Goal: Information Seeking & Learning: Learn about a topic

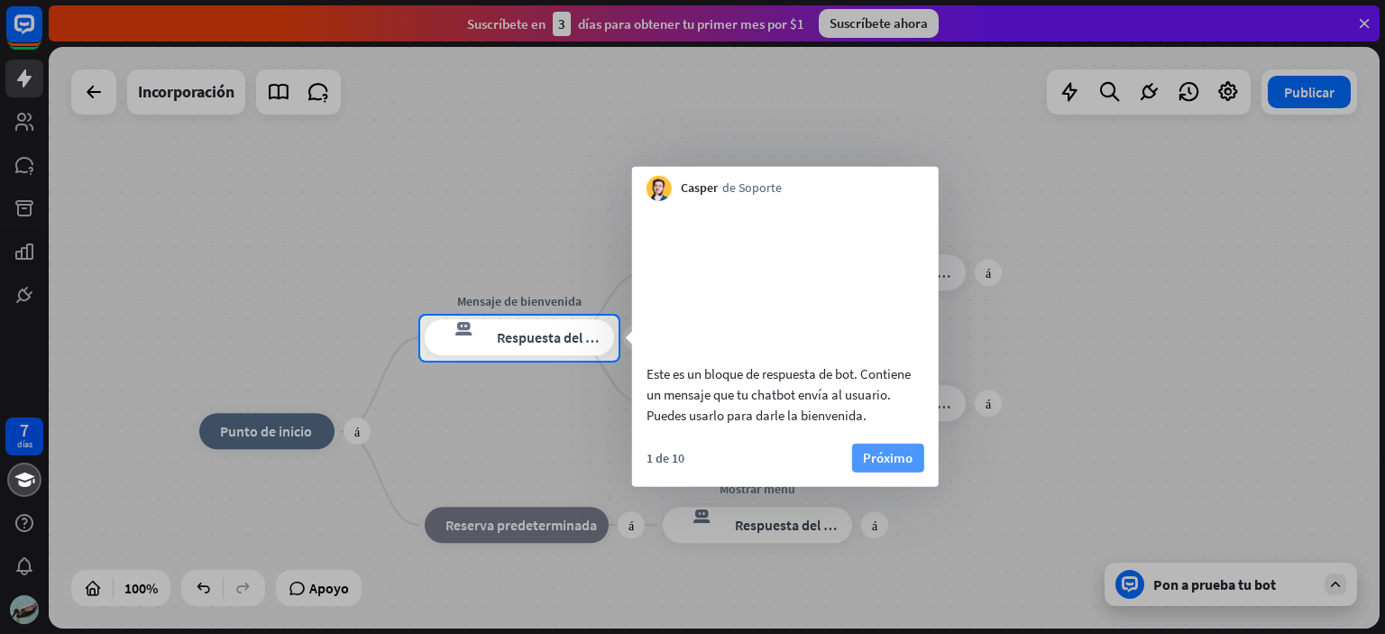
click at [886, 465] on font "Próximo" at bounding box center [888, 456] width 50 height 17
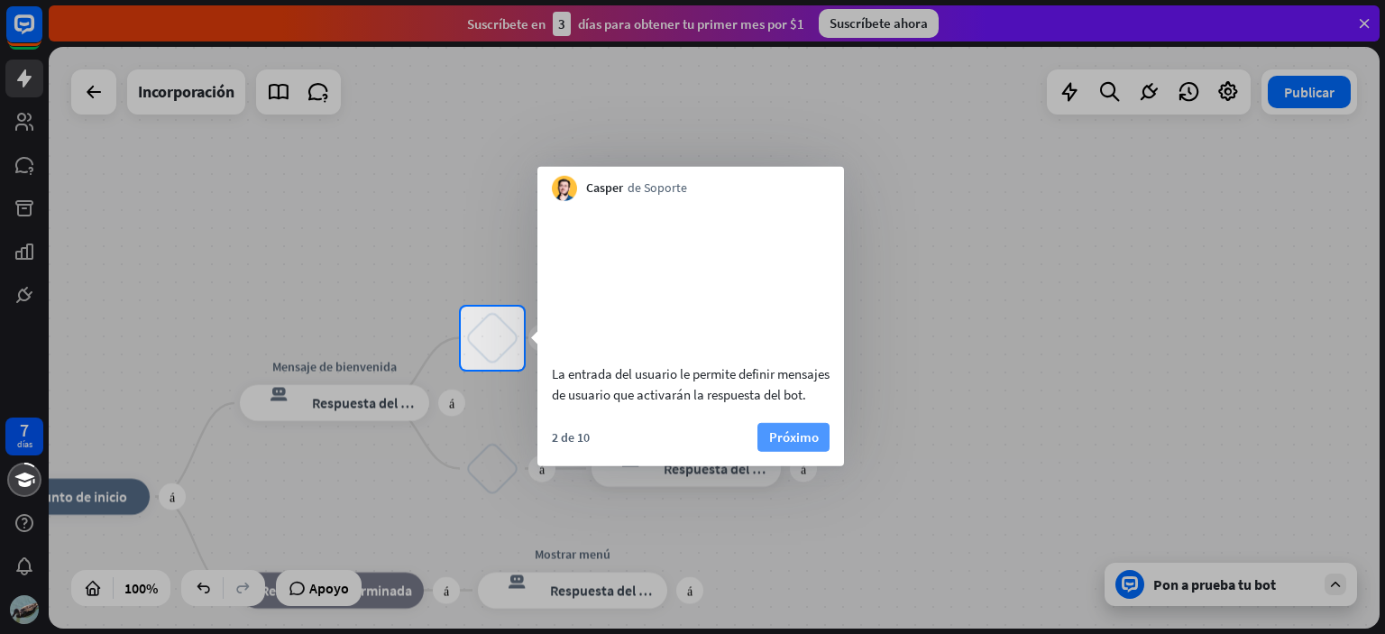
click at [781, 449] on font "Próximo" at bounding box center [794, 436] width 50 height 25
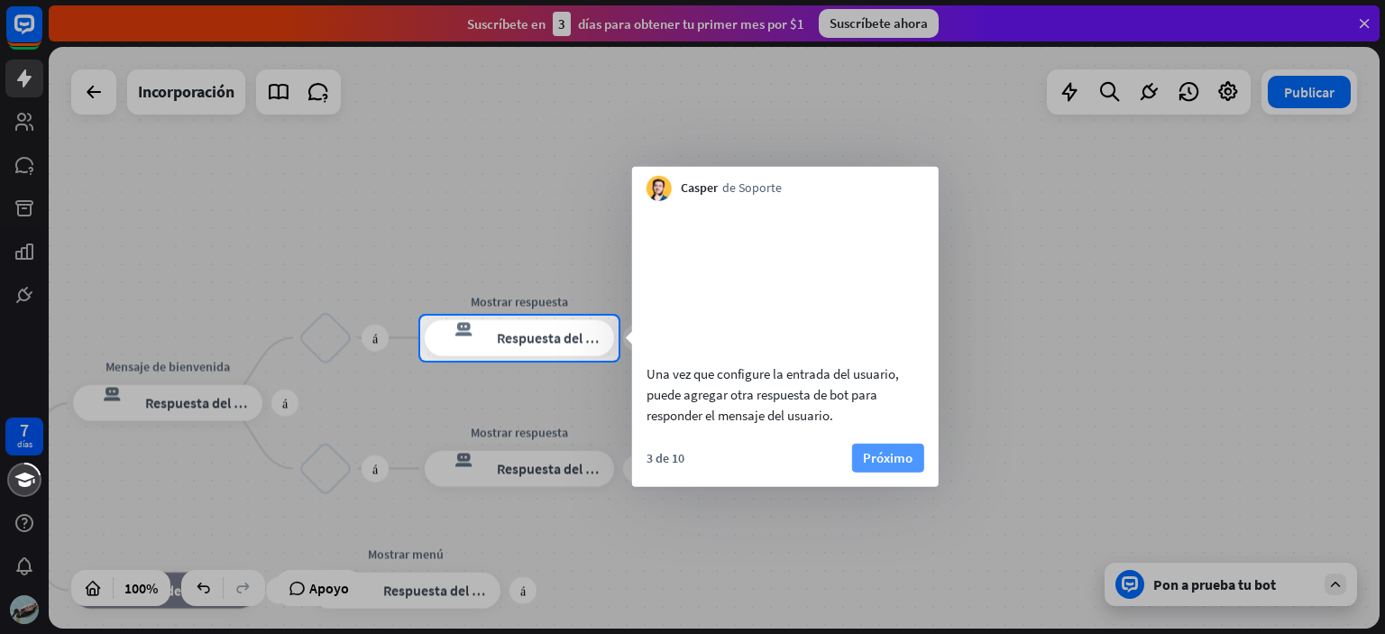
click at [880, 465] on font "Próximo" at bounding box center [888, 456] width 50 height 17
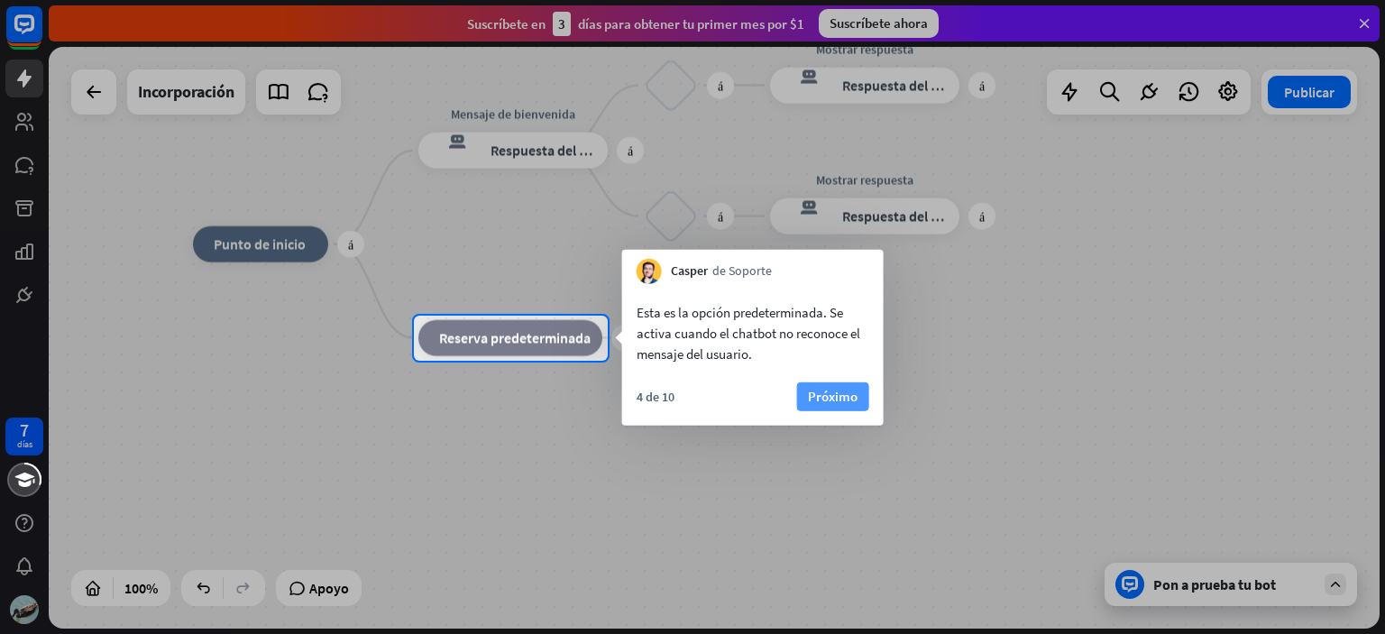
click at [810, 389] on font "Próximo" at bounding box center [833, 396] width 50 height 17
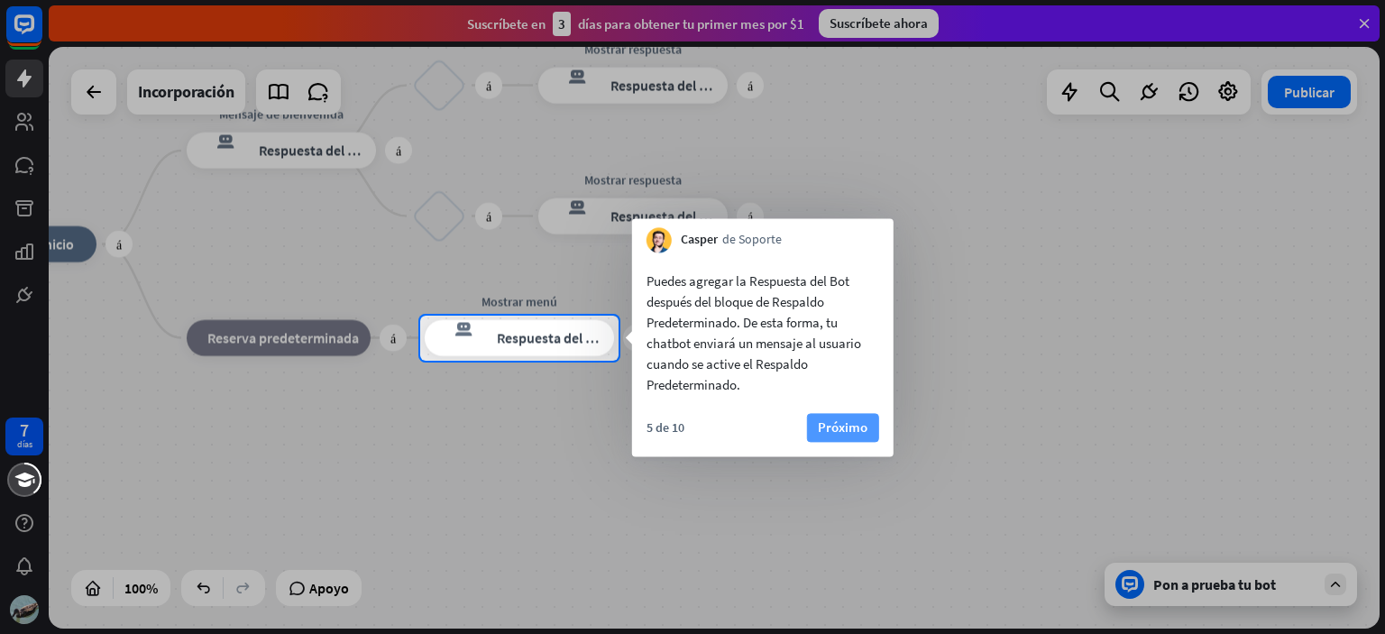
click at [862, 423] on font "Próximo" at bounding box center [843, 426] width 50 height 17
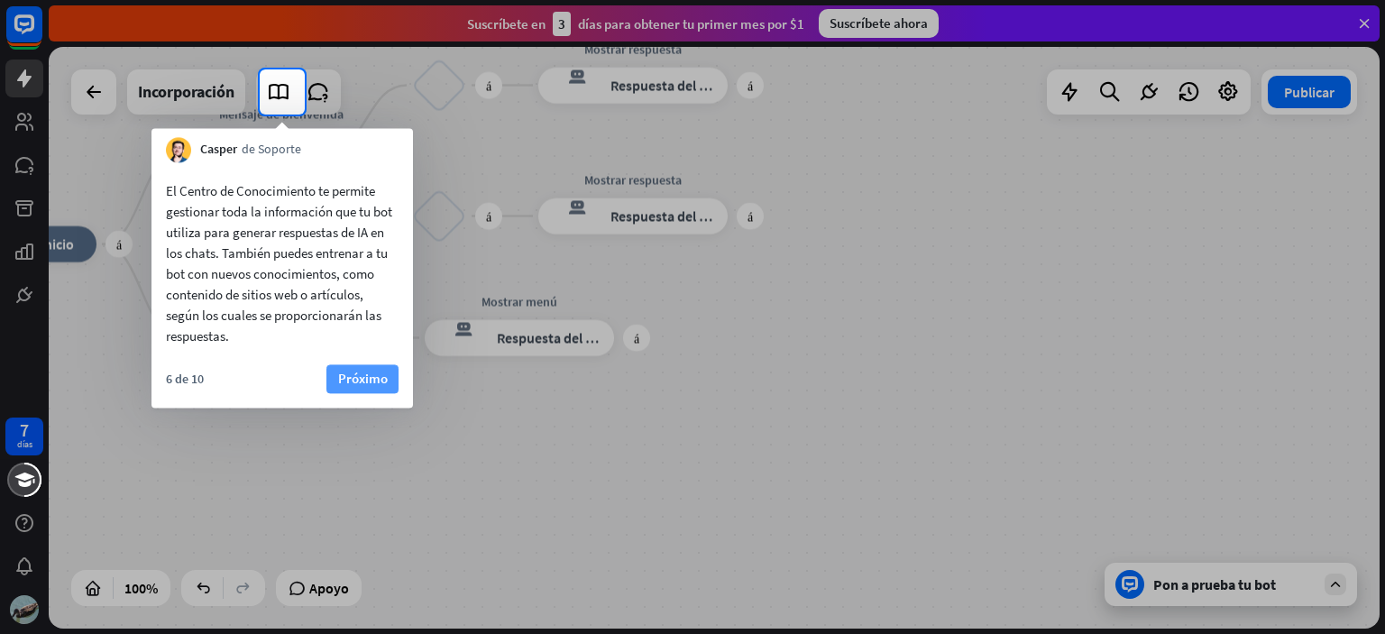
click at [363, 377] on font "Próximo" at bounding box center [363, 378] width 50 height 17
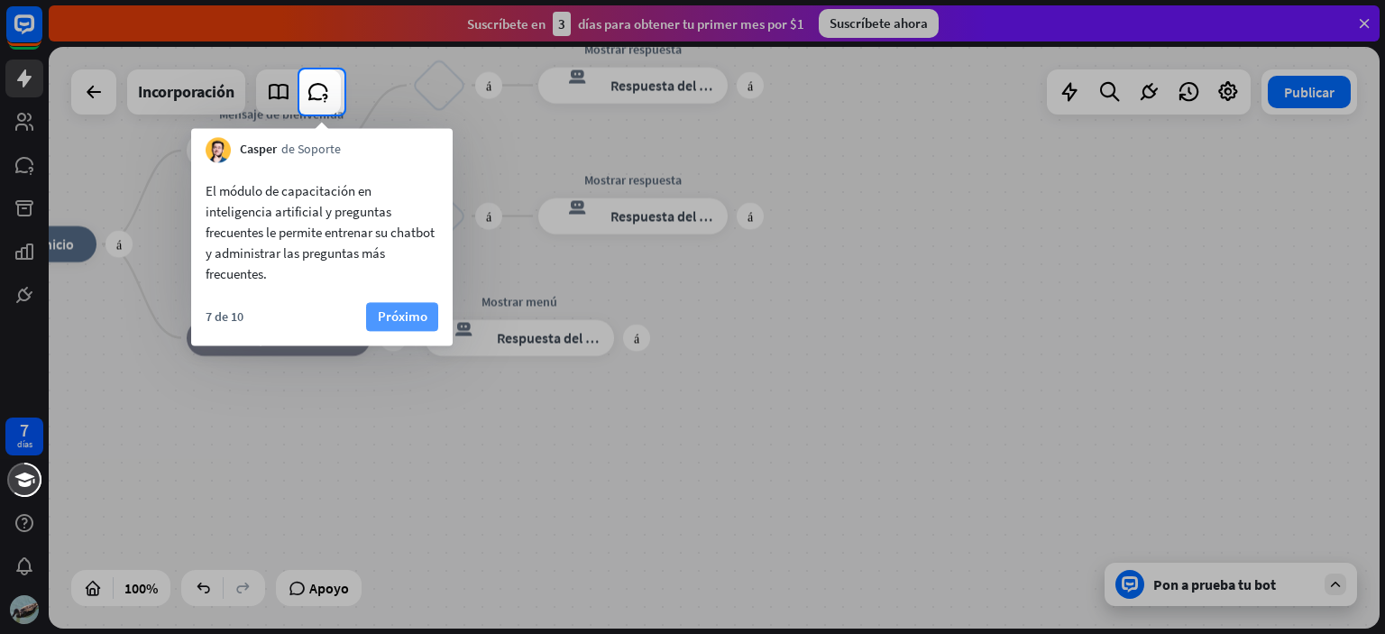
click at [396, 310] on font "Próximo" at bounding box center [403, 315] width 50 height 17
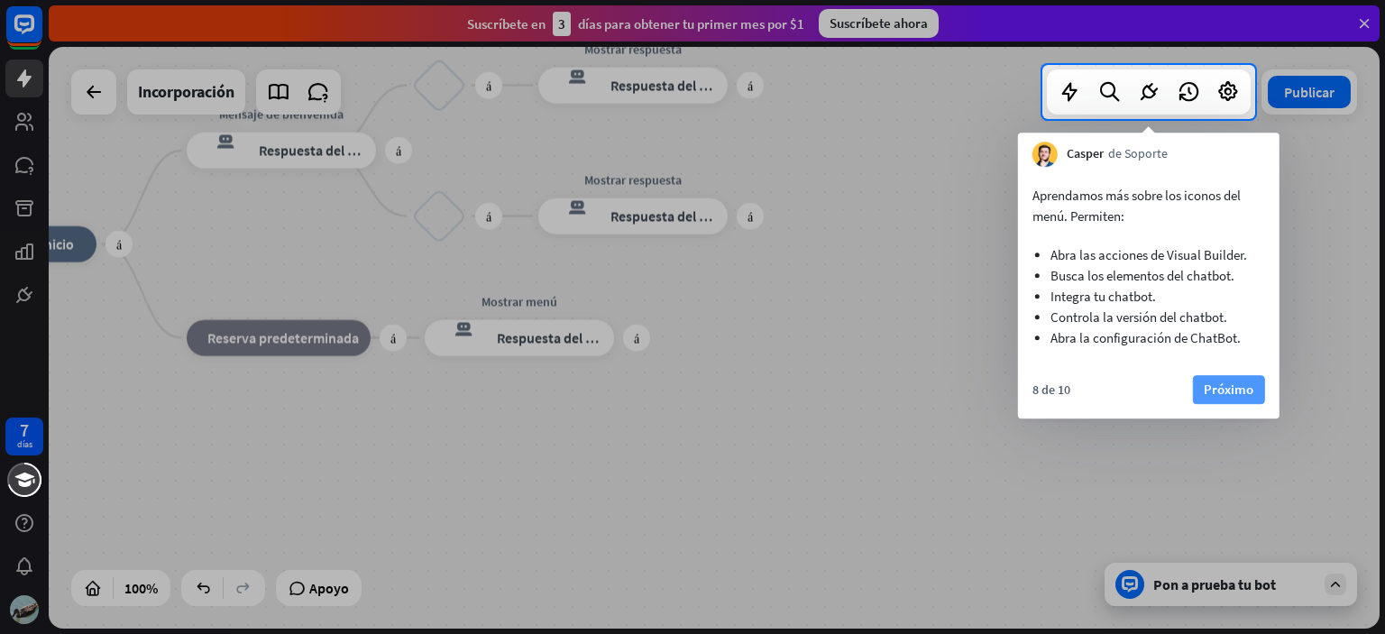
click at [1224, 381] on font "Próximo" at bounding box center [1229, 388] width 50 height 17
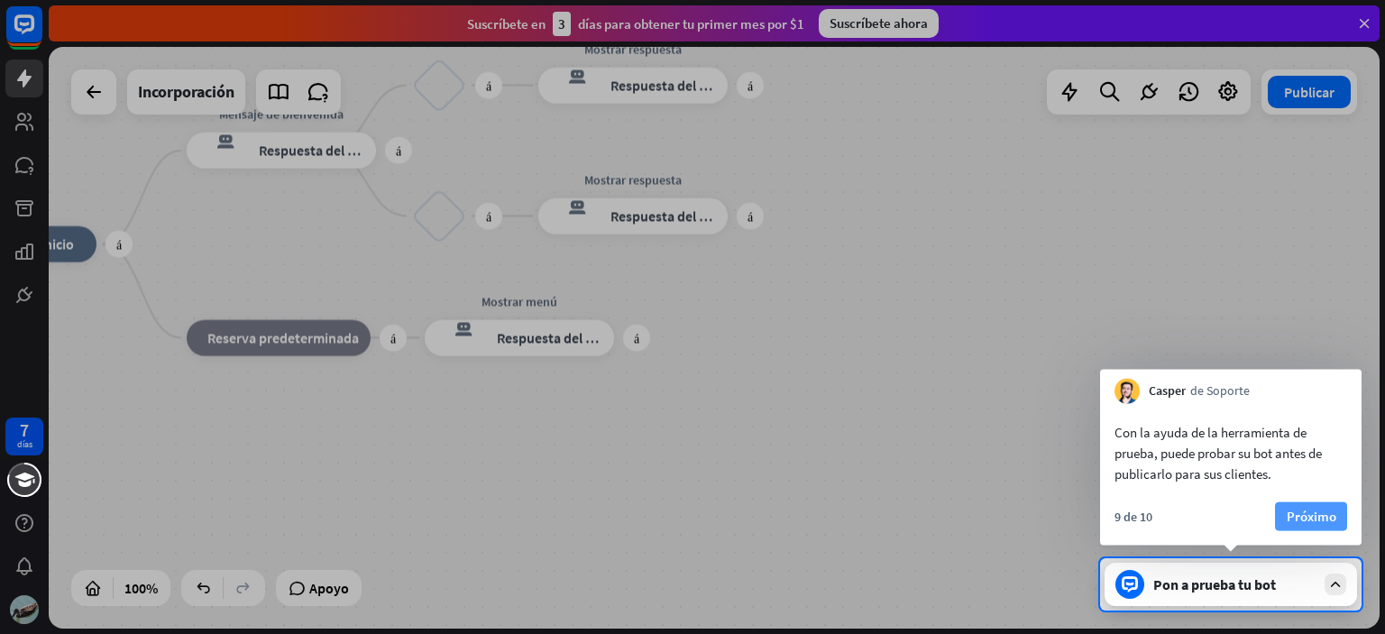
click at [1326, 515] on font "Próximo" at bounding box center [1312, 516] width 50 height 17
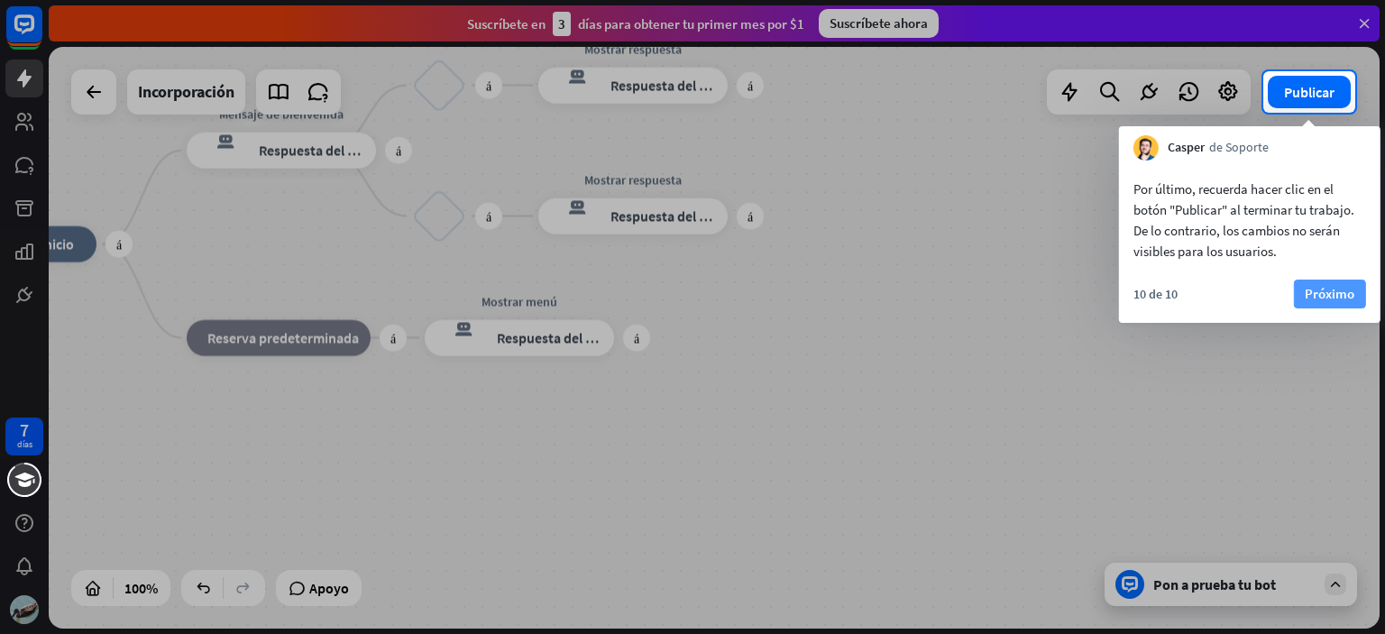
click at [1331, 294] on font "Próximo" at bounding box center [1330, 293] width 50 height 17
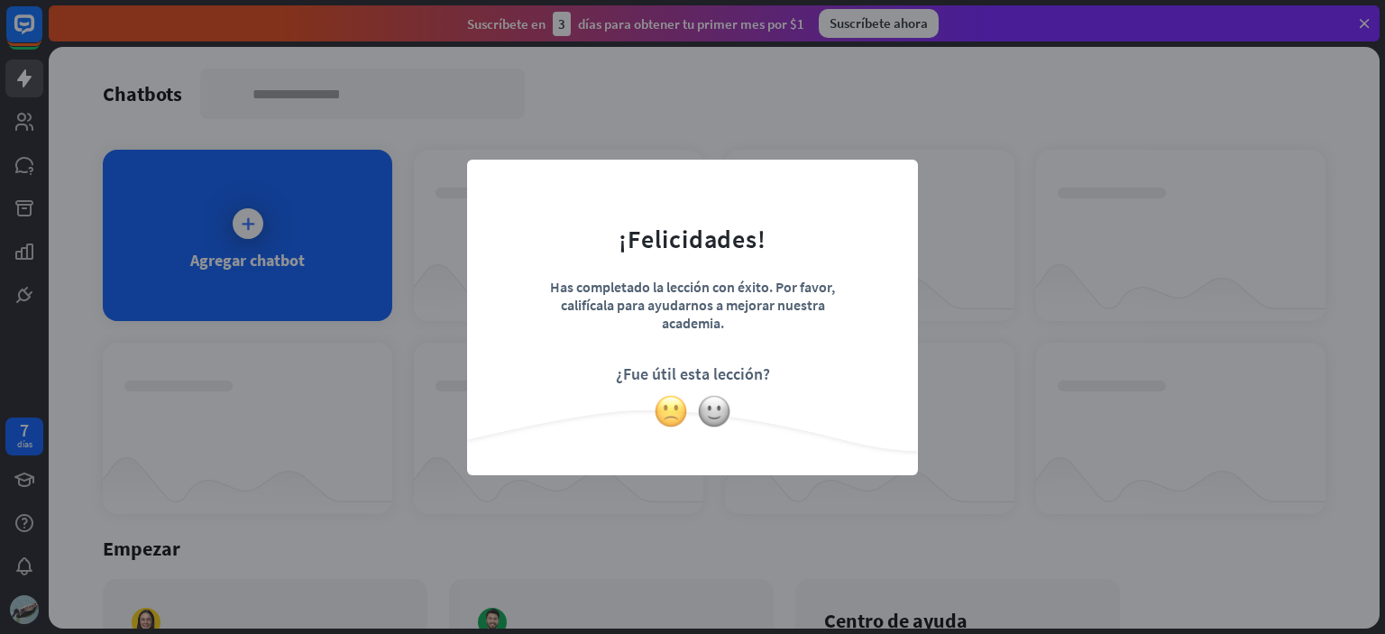
click at [679, 408] on img at bounding box center [671, 411] width 34 height 34
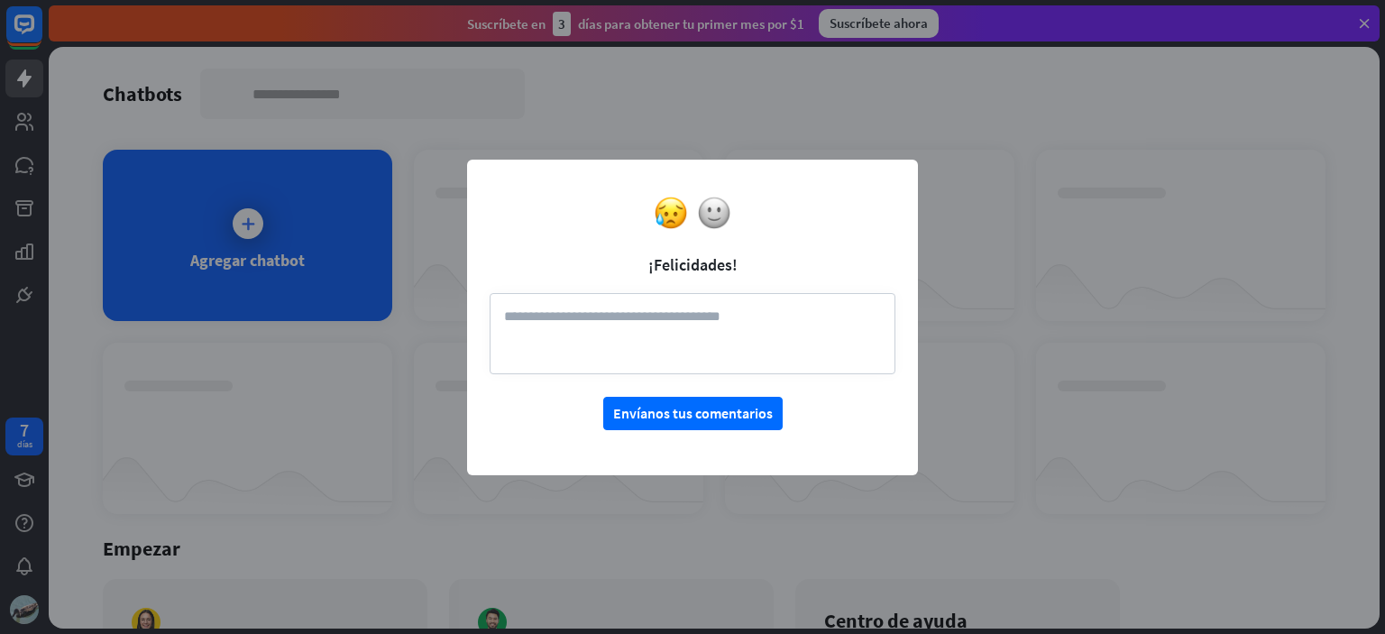
click at [709, 327] on textarea at bounding box center [693, 333] width 406 height 81
click at [508, 318] on textarea at bounding box center [693, 333] width 406 height 81
click at [502, 321] on textarea at bounding box center [693, 333] width 406 height 81
click at [866, 316] on textarea "**********" at bounding box center [693, 333] width 406 height 81
click at [620, 340] on textarea "**********" at bounding box center [693, 333] width 406 height 81
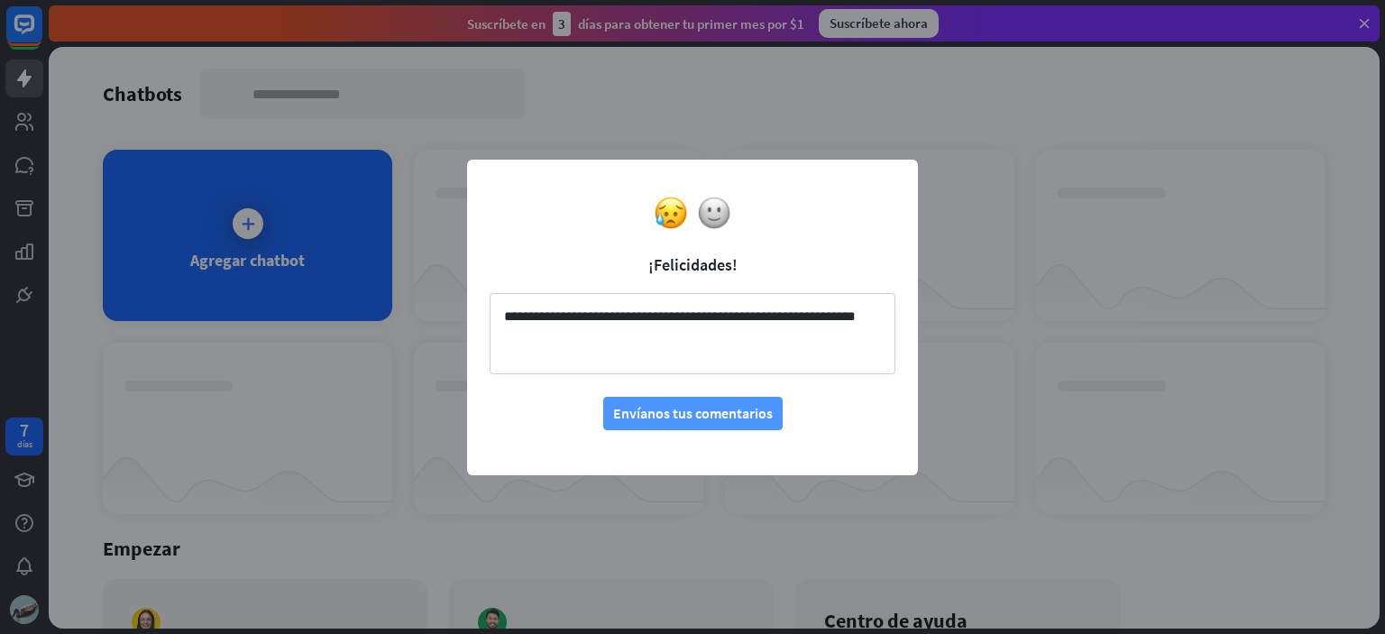
type textarea "**********"
click at [657, 413] on font "Envíanos tus comentarios" at bounding box center [693, 413] width 160 height 18
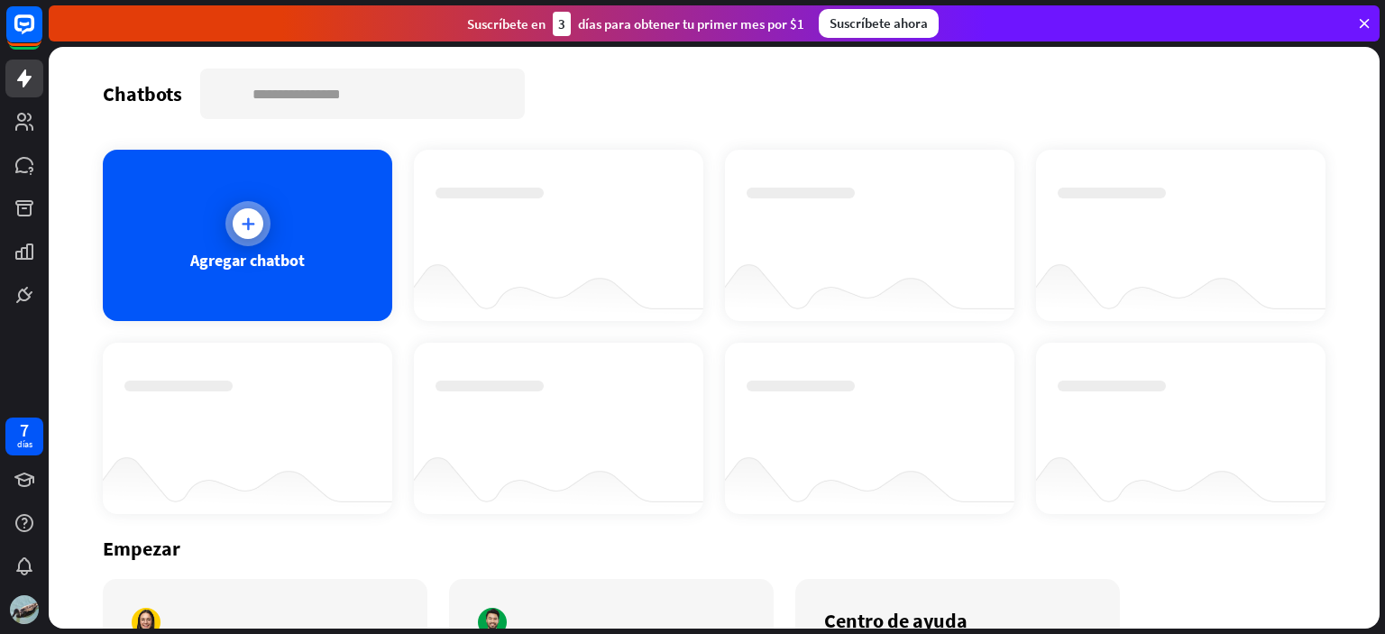
click at [232, 261] on font "Agregar chatbot" at bounding box center [247, 260] width 114 height 21
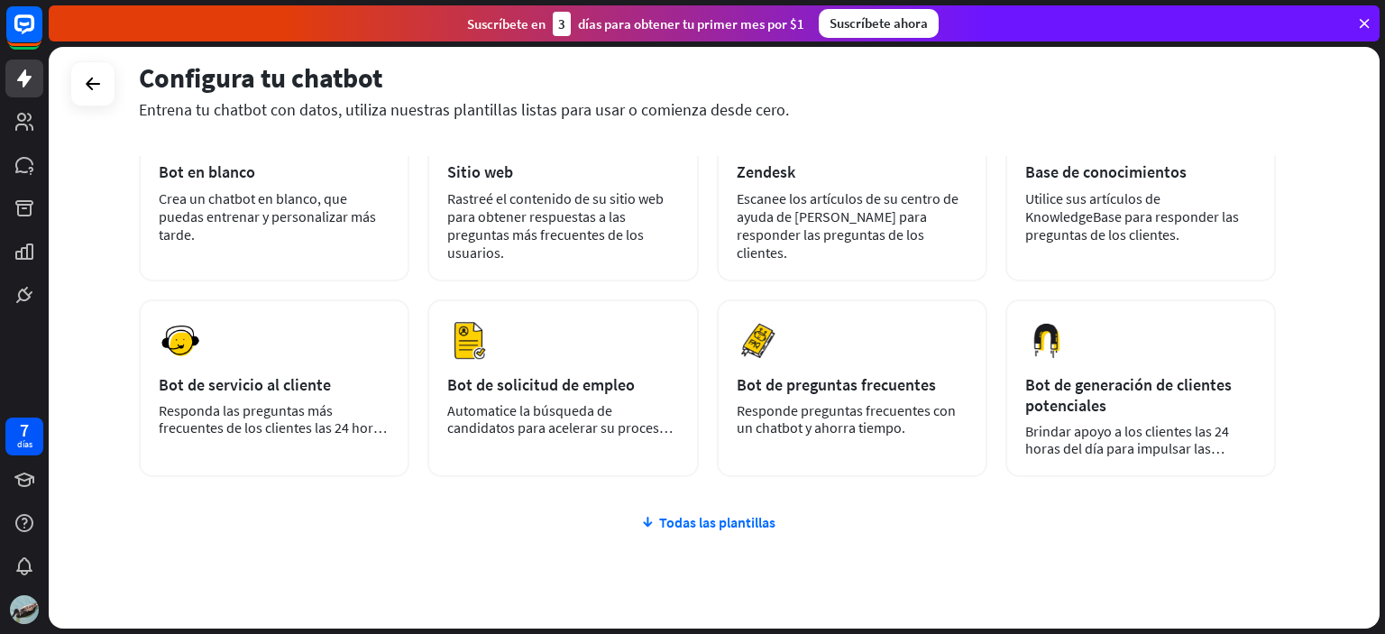
scroll to position [180, 0]
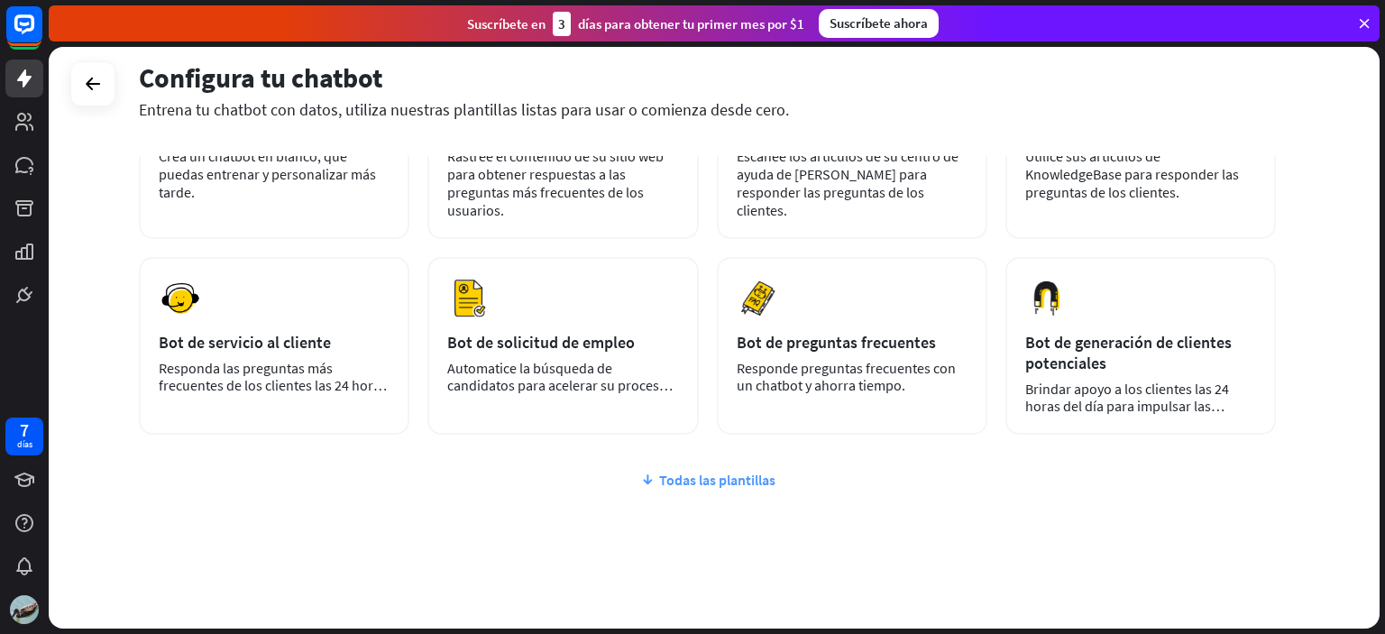
click at [698, 477] on font "Todas las plantillas" at bounding box center [717, 480] width 116 height 18
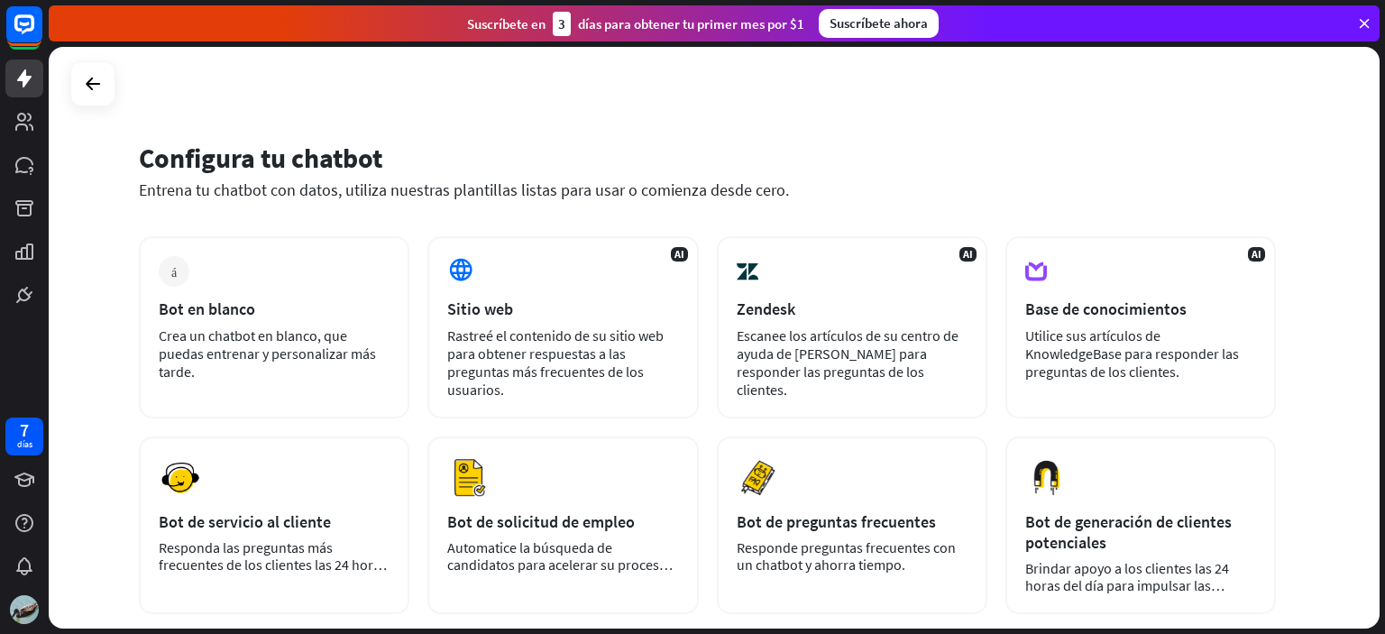
scroll to position [0, 0]
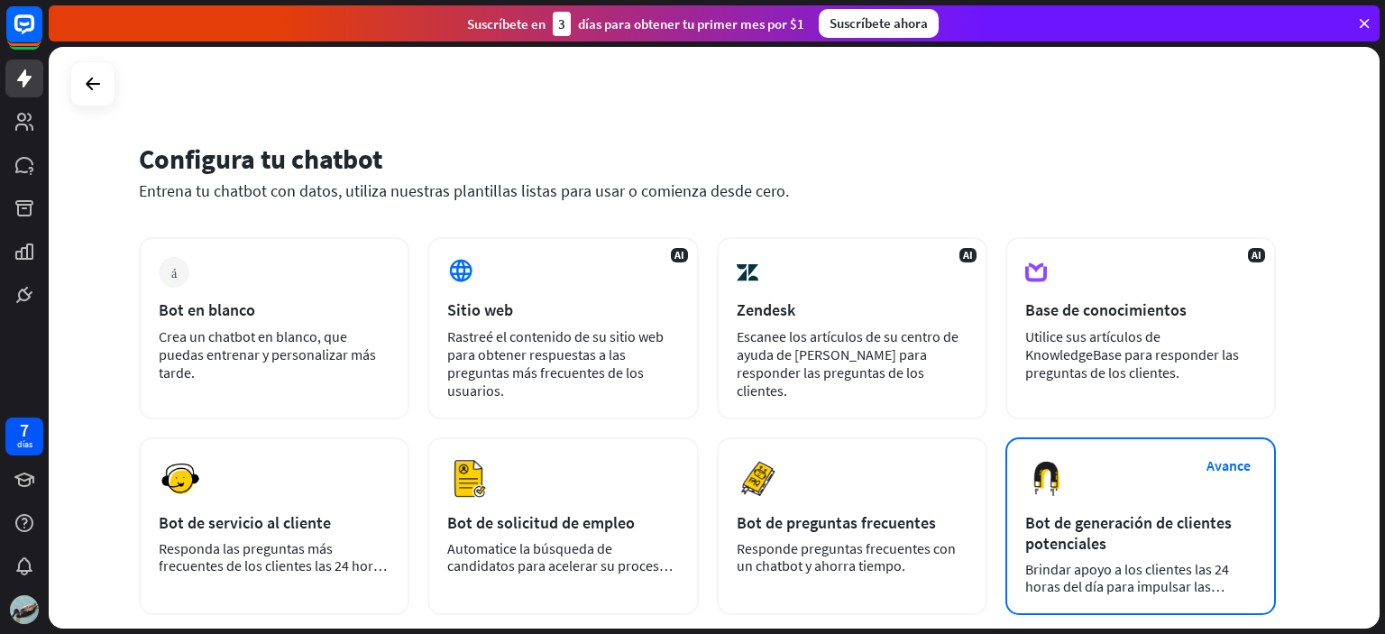
click at [1127, 547] on div "Bot de generación de clientes potenciales" at bounding box center [1140, 532] width 231 height 41
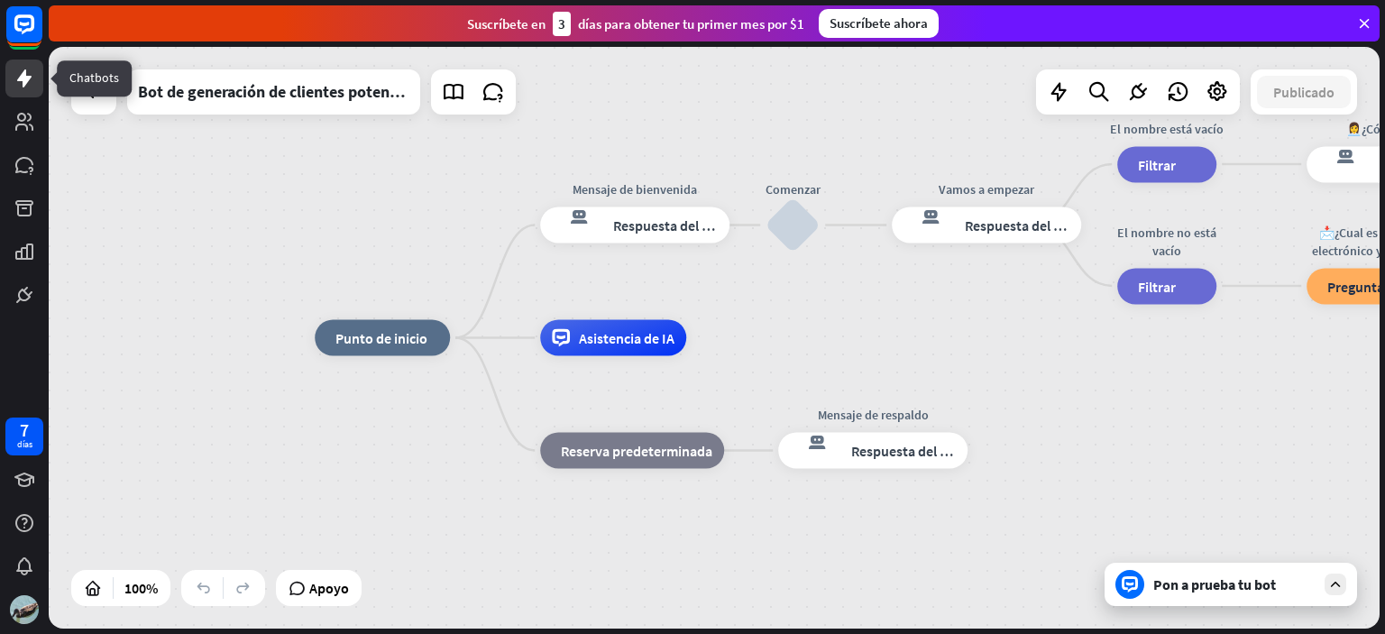
click at [37, 78] on link at bounding box center [24, 79] width 38 height 38
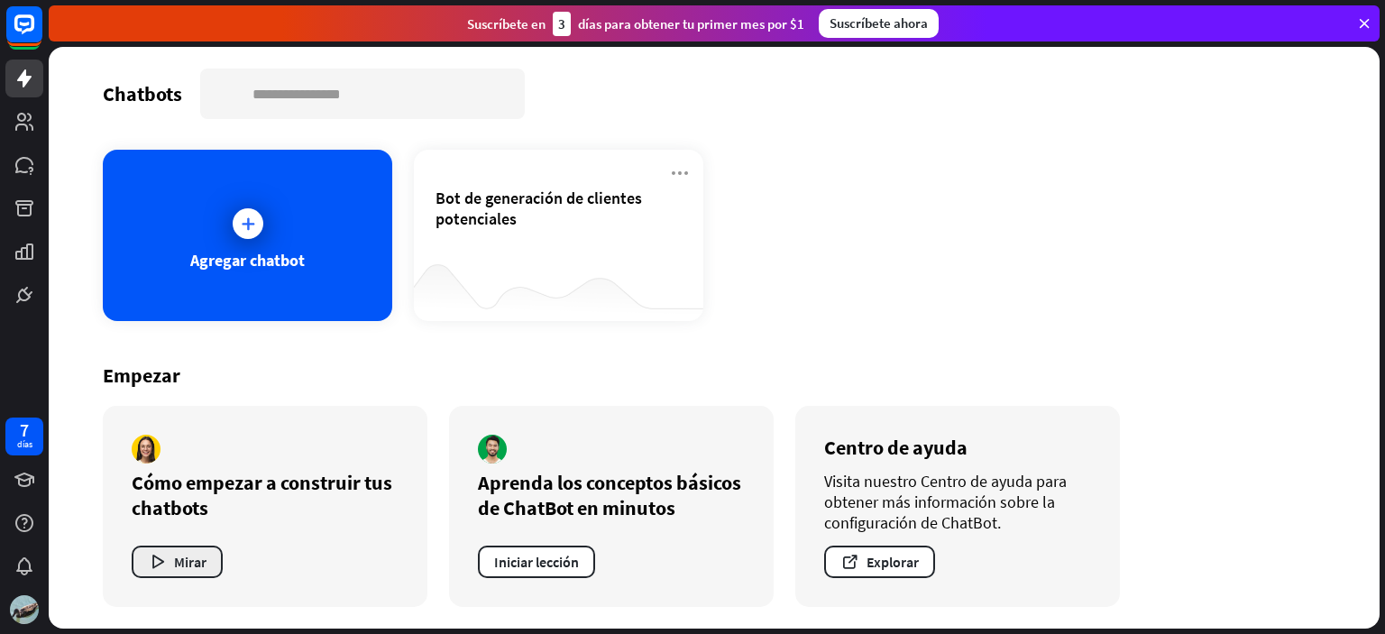
click at [197, 554] on font "Mirar" at bounding box center [190, 562] width 32 height 18
drag, startPoint x: 750, startPoint y: 96, endPoint x: 197, endPoint y: 554, distance: 717.2
click at [197, 554] on font "Mirar" at bounding box center [190, 562] width 32 height 18
